Goal: Information Seeking & Learning: Learn about a topic

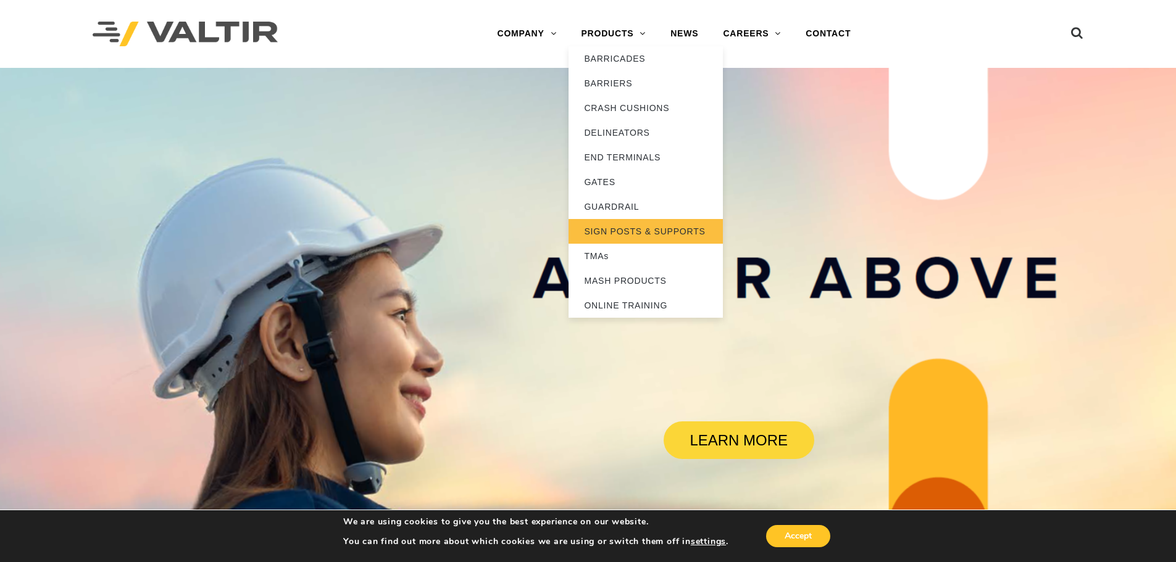
click at [628, 236] on link "SIGN POSTS & SUPPORTS" at bounding box center [646, 231] width 154 height 25
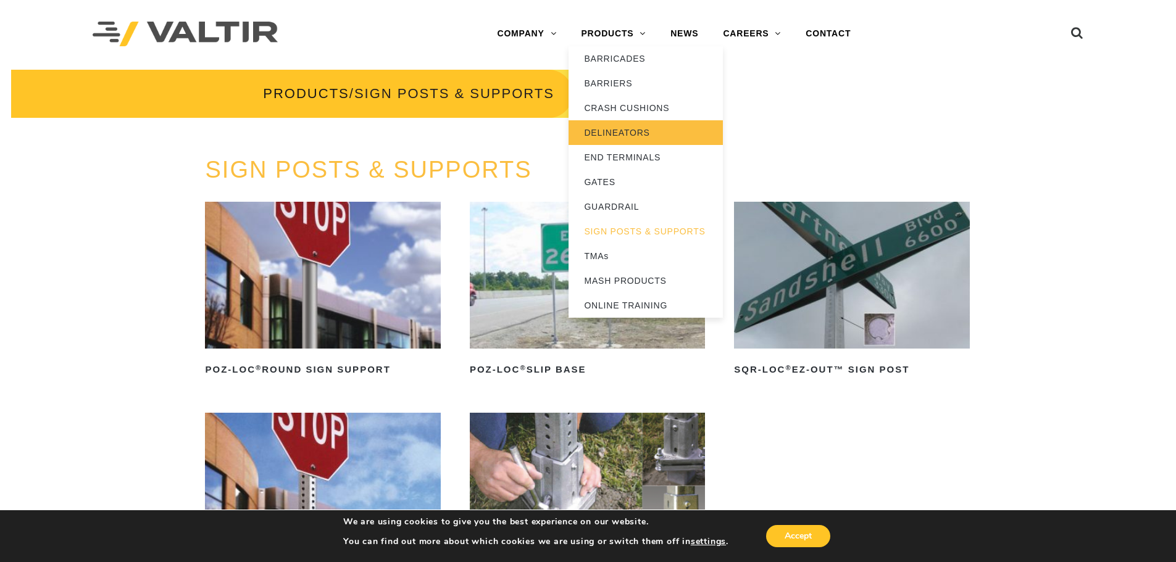
click at [612, 133] on link "DELINEATORS" at bounding box center [646, 132] width 154 height 25
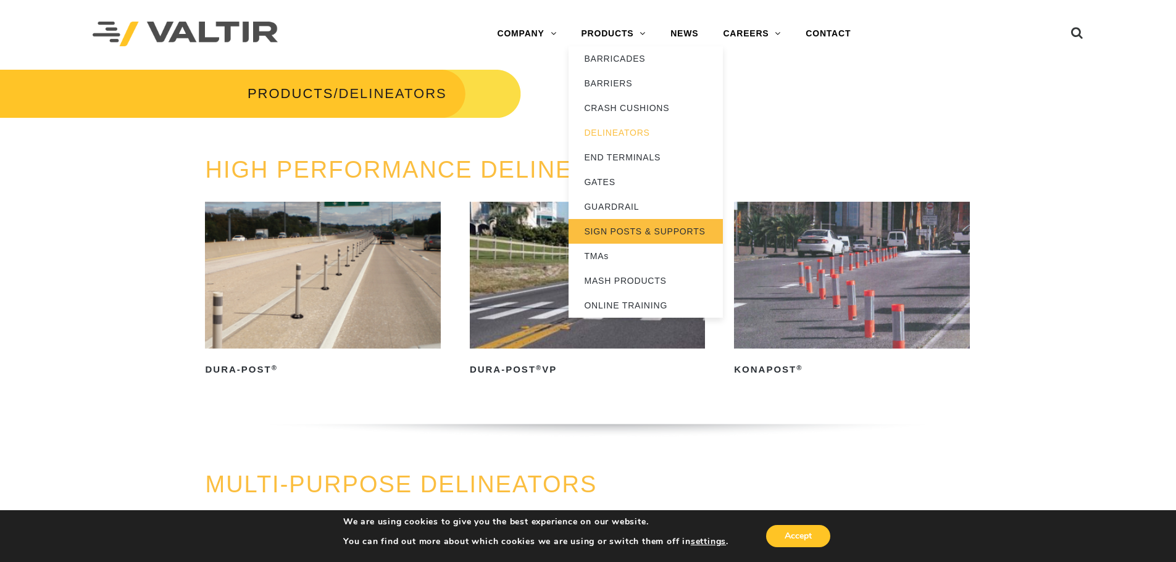
click at [641, 228] on link "SIGN POSTS & SUPPORTS" at bounding box center [646, 231] width 154 height 25
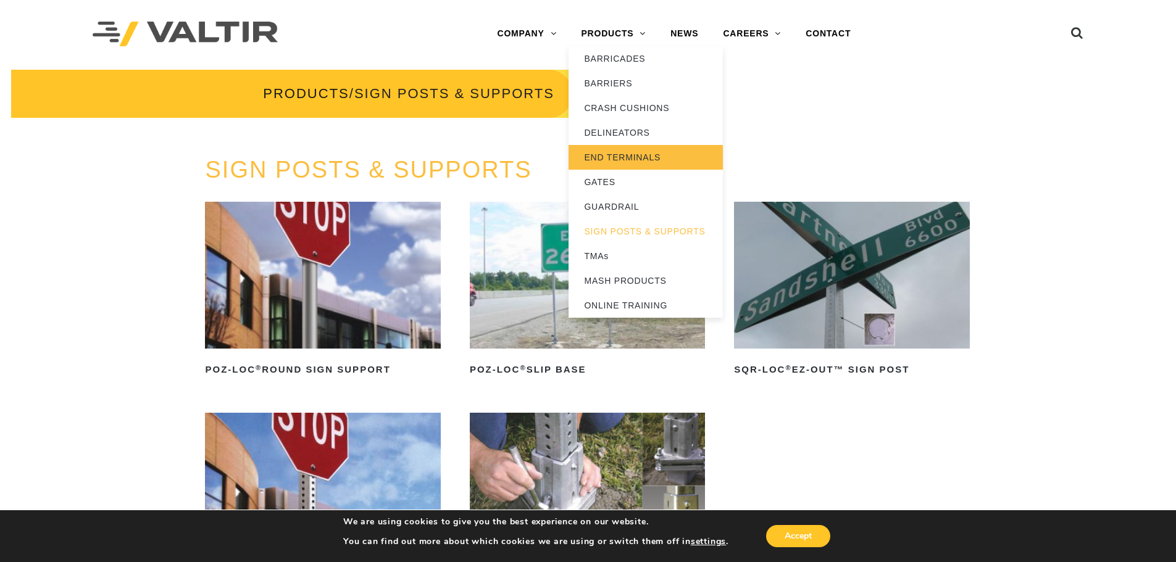
click at [628, 156] on link "END TERMINALS" at bounding box center [646, 157] width 154 height 25
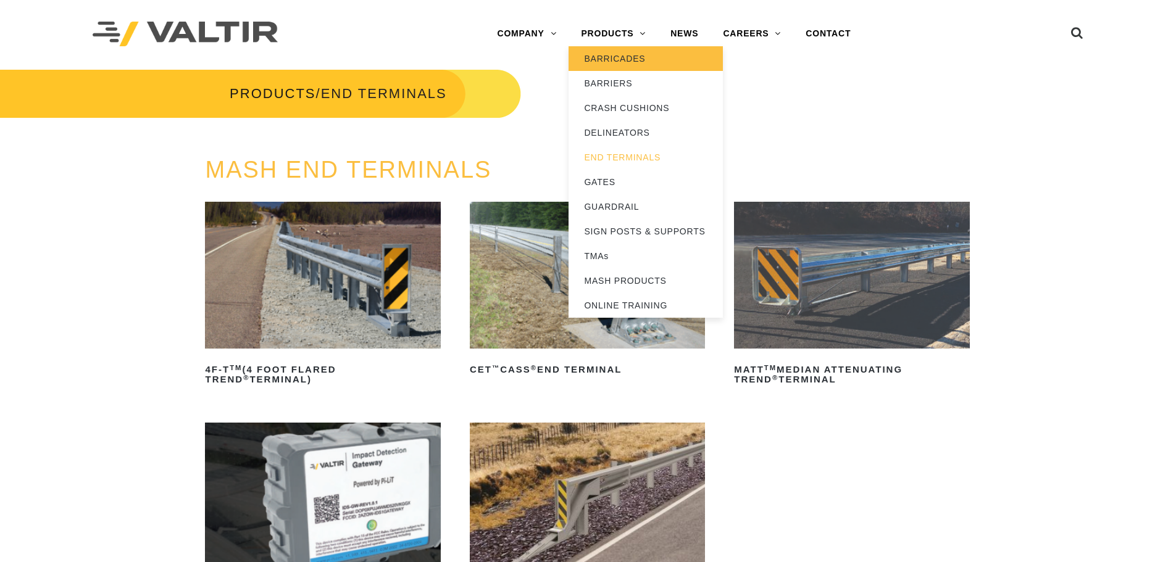
click at [607, 60] on link "BARRICADES" at bounding box center [646, 58] width 154 height 25
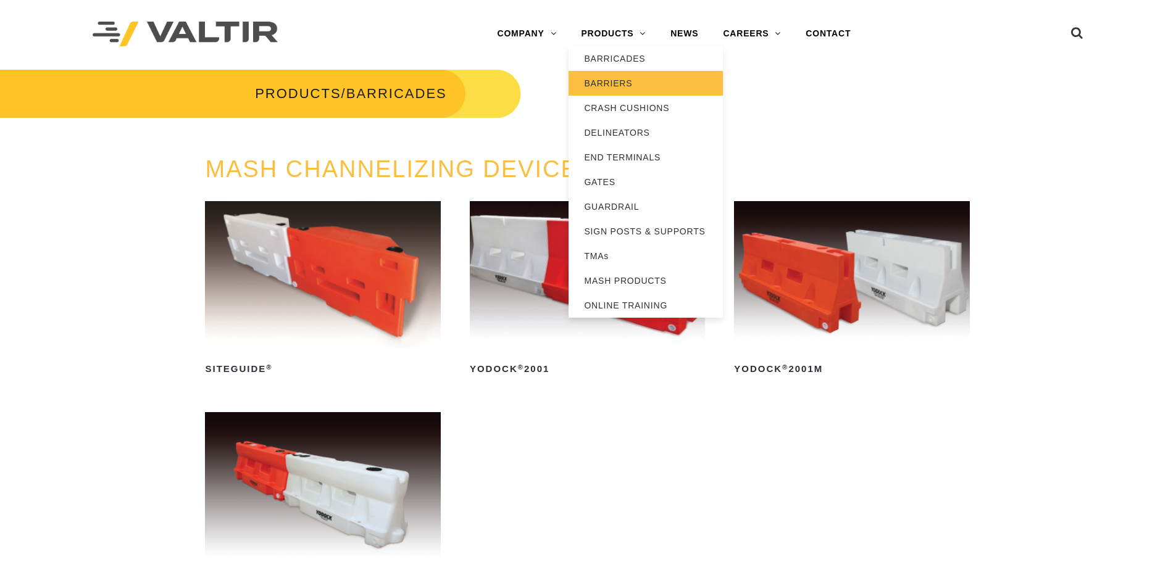
click at [603, 83] on link "BARRIERS" at bounding box center [646, 83] width 154 height 25
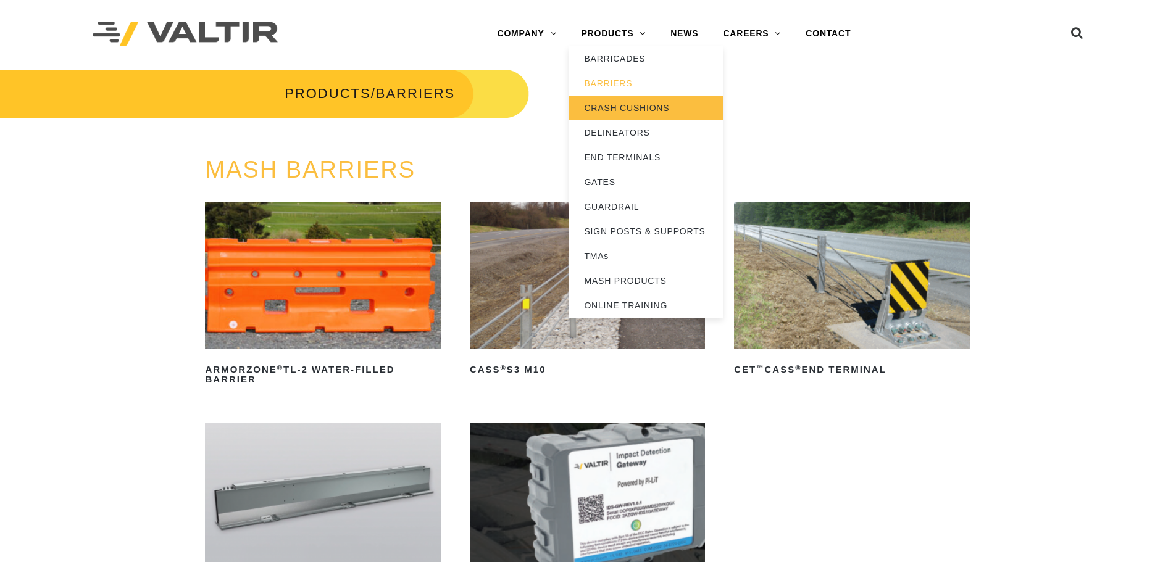
click at [616, 107] on link "CRASH CUSHIONS" at bounding box center [646, 108] width 154 height 25
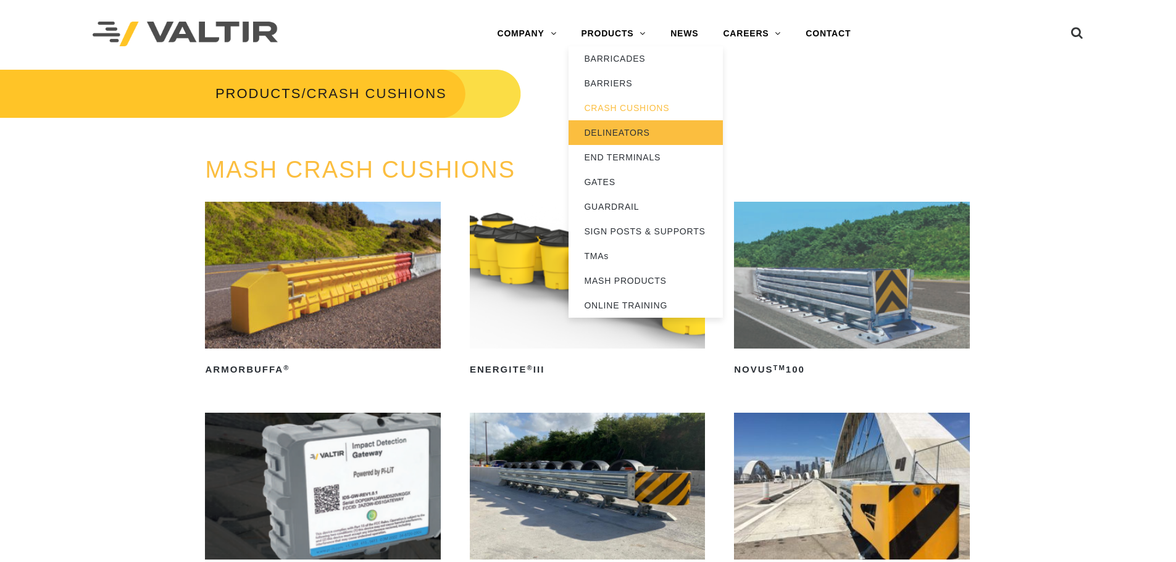
click at [617, 134] on link "DELINEATORS" at bounding box center [646, 132] width 154 height 25
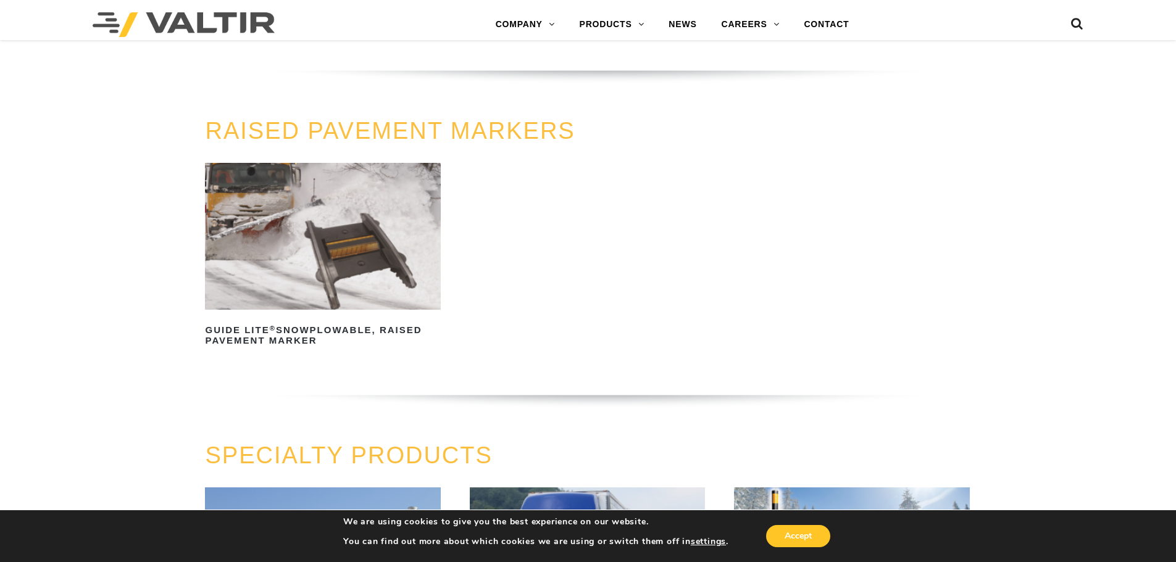
scroll to position [679, 0]
